Goal: Navigation & Orientation: Go to known website

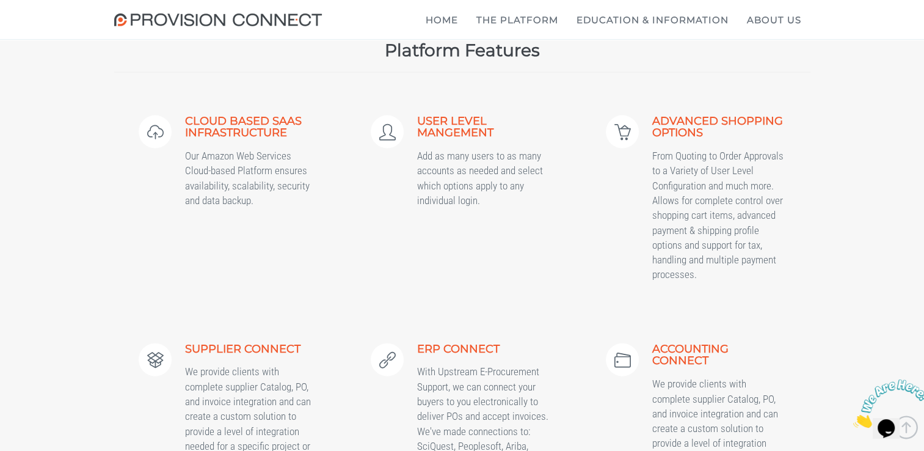
scroll to position [2391, 0]
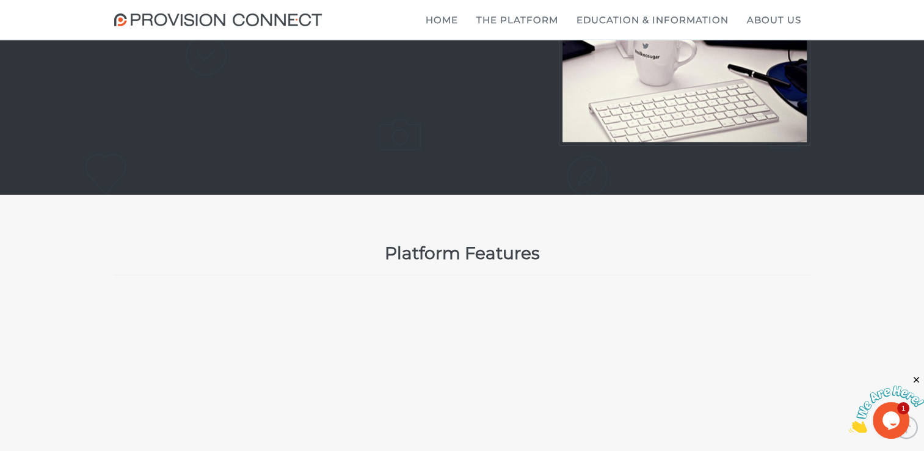
scroll to position [2372, 0]
